Goal: Transaction & Acquisition: Download file/media

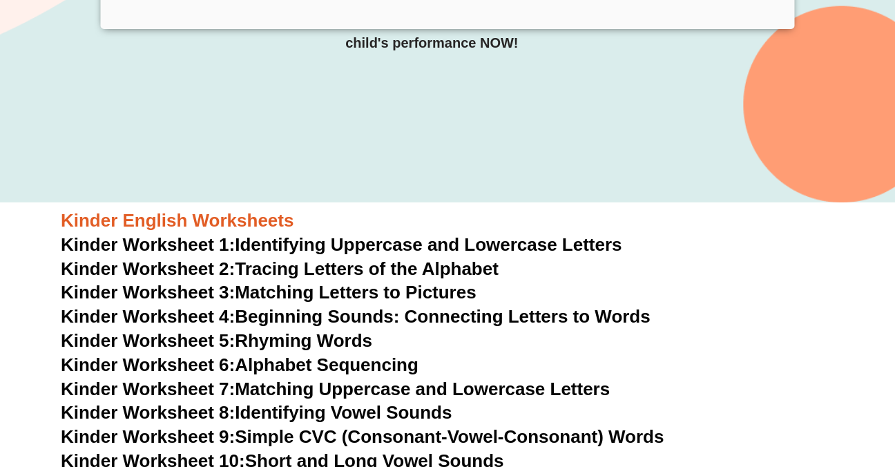
scroll to position [316, 0]
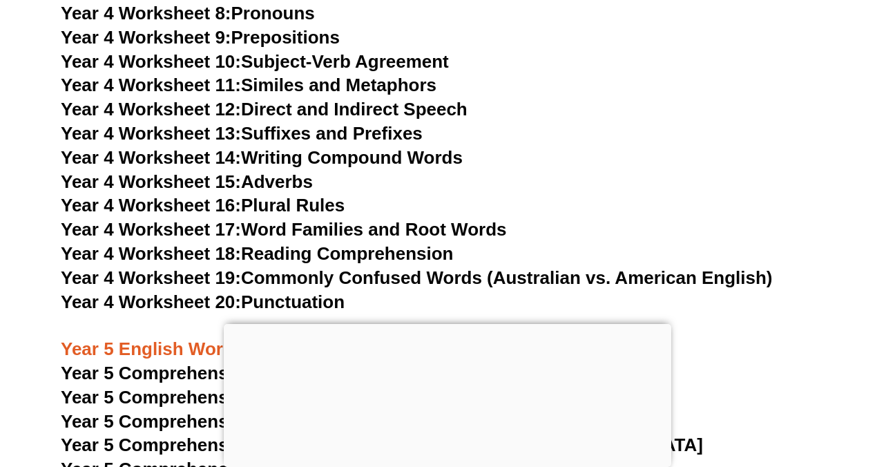
scroll to position [6261, 0]
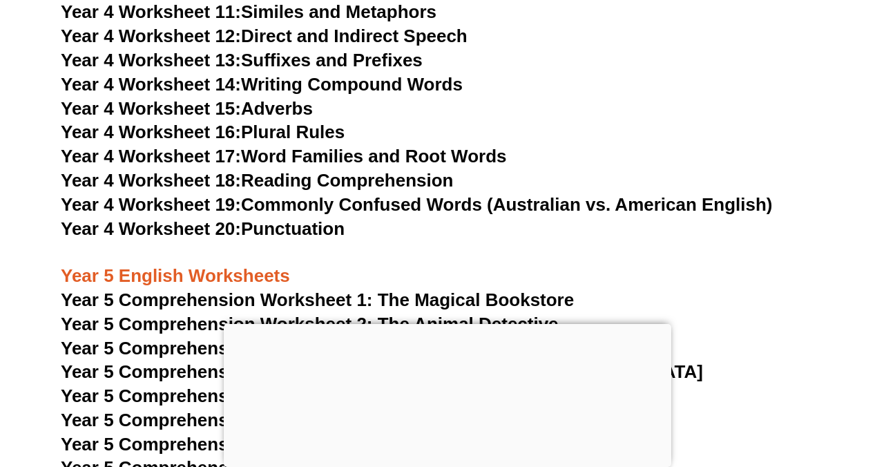
click at [298, 178] on link "Year 4 Worksheet 18: Reading Comprehension" at bounding box center [257, 180] width 392 height 21
